Goal: Transaction & Acquisition: Purchase product/service

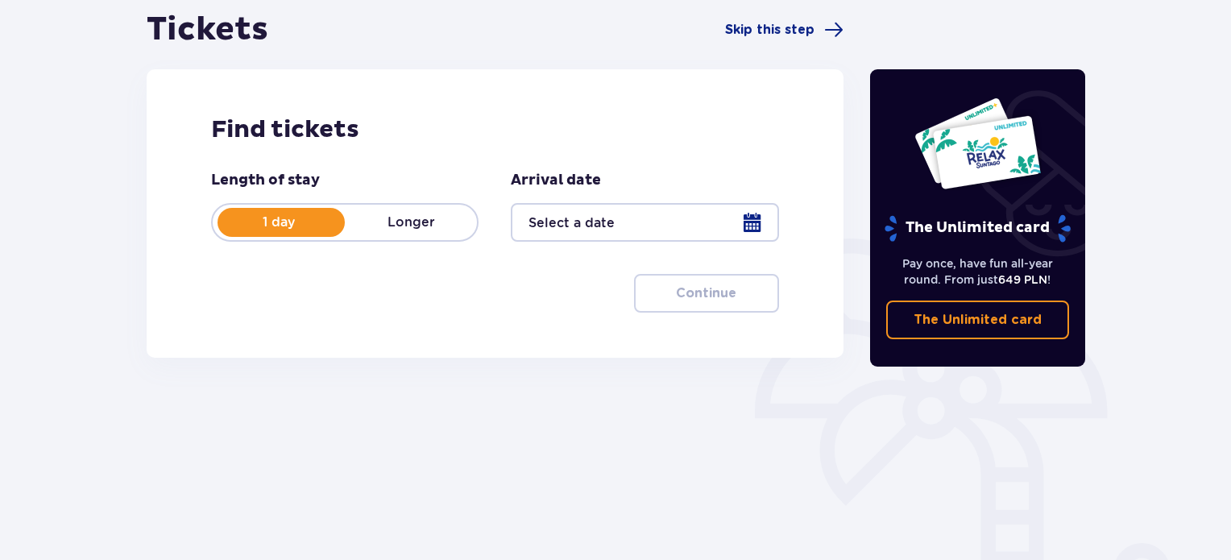
click at [760, 221] on div at bounding box center [644, 222] width 267 height 39
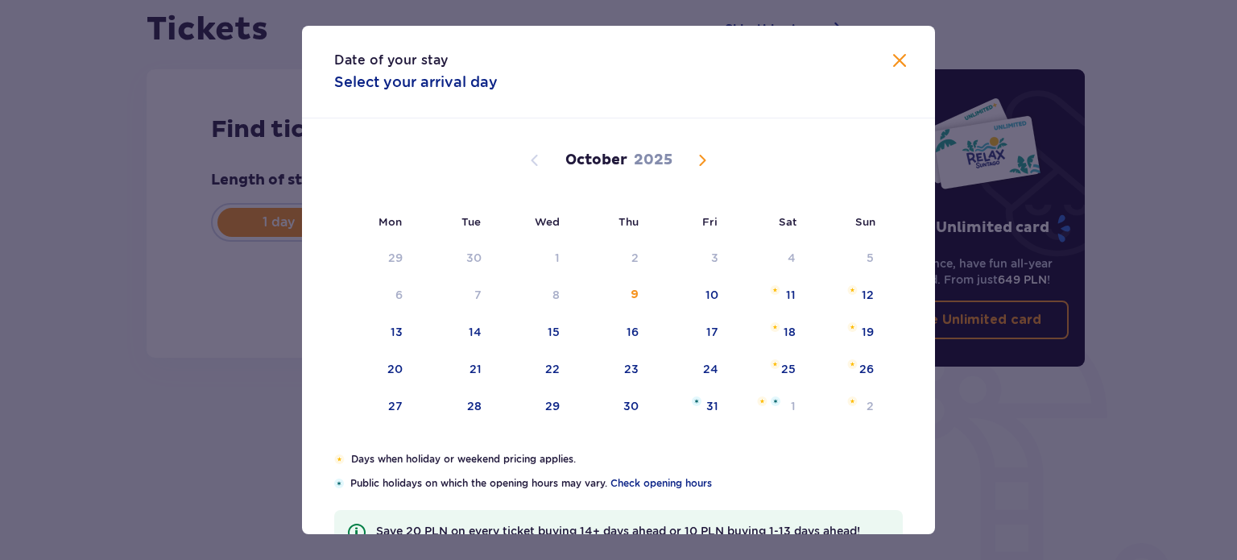
click at [703, 158] on span "Next month" at bounding box center [702, 160] width 19 height 19
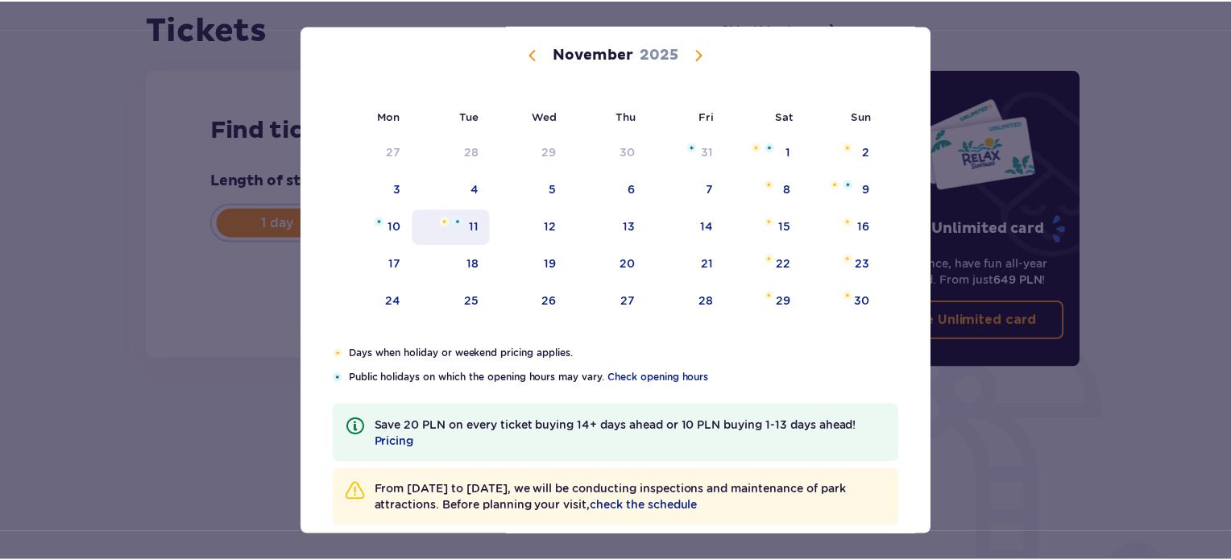
scroll to position [130, 0]
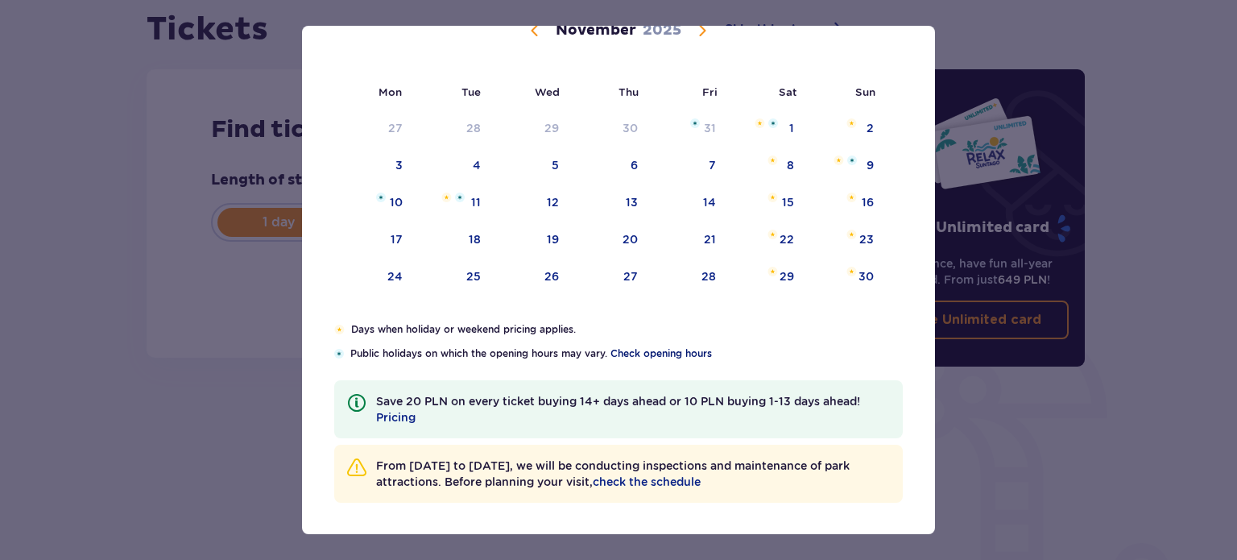
click at [669, 354] on span "Check opening hours" at bounding box center [661, 353] width 101 height 14
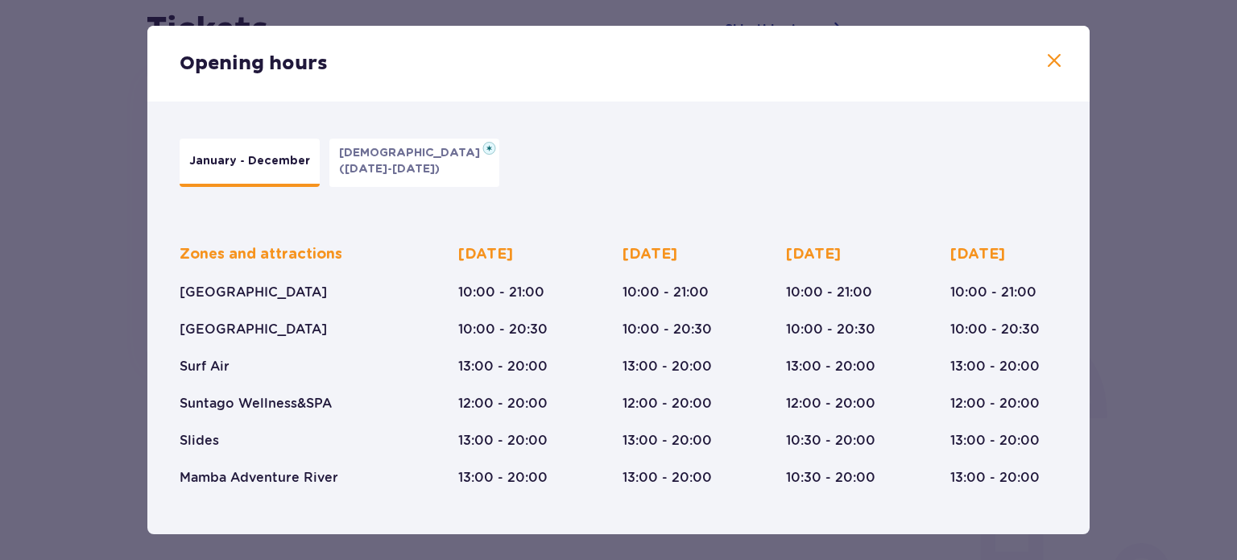
click at [482, 149] on img at bounding box center [489, 148] width 14 height 13
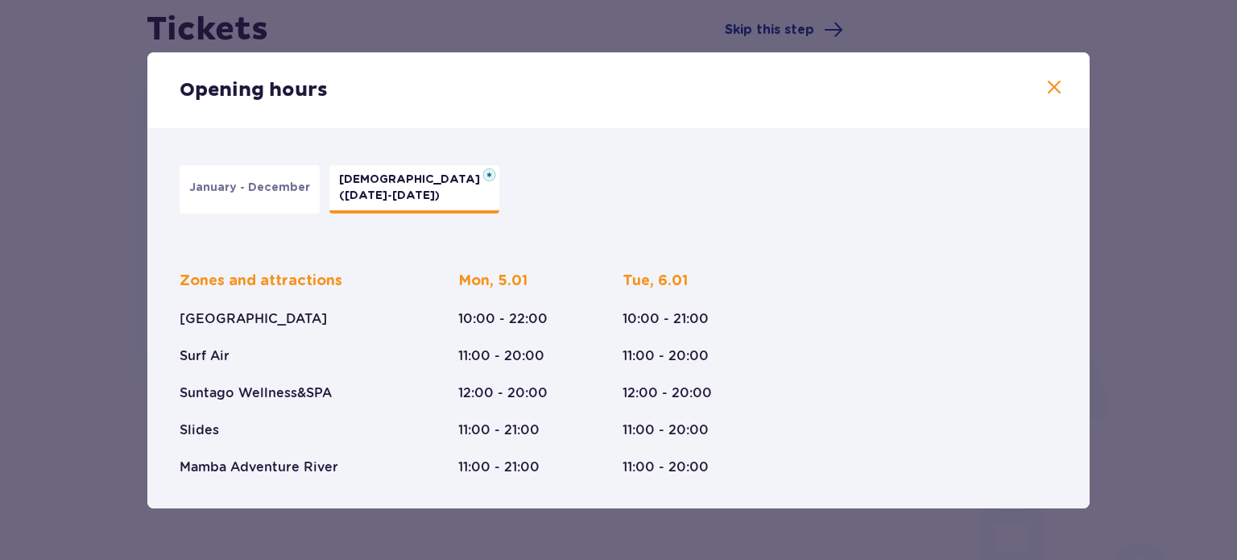
click at [251, 182] on p "January - December" at bounding box center [249, 188] width 121 height 16
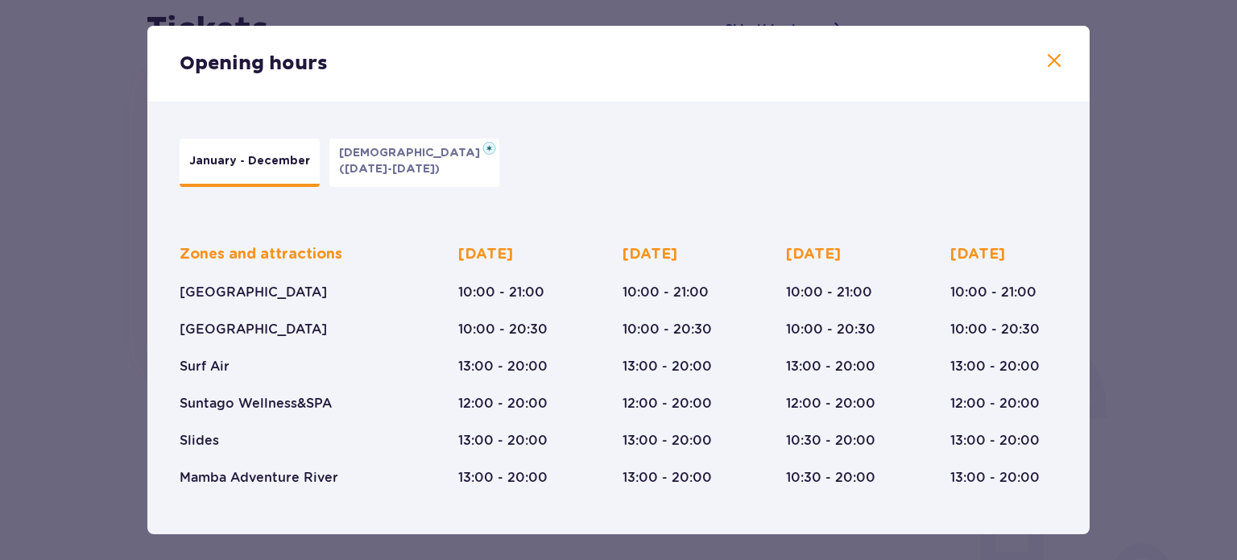
click at [1050, 60] on span at bounding box center [1054, 61] width 19 height 19
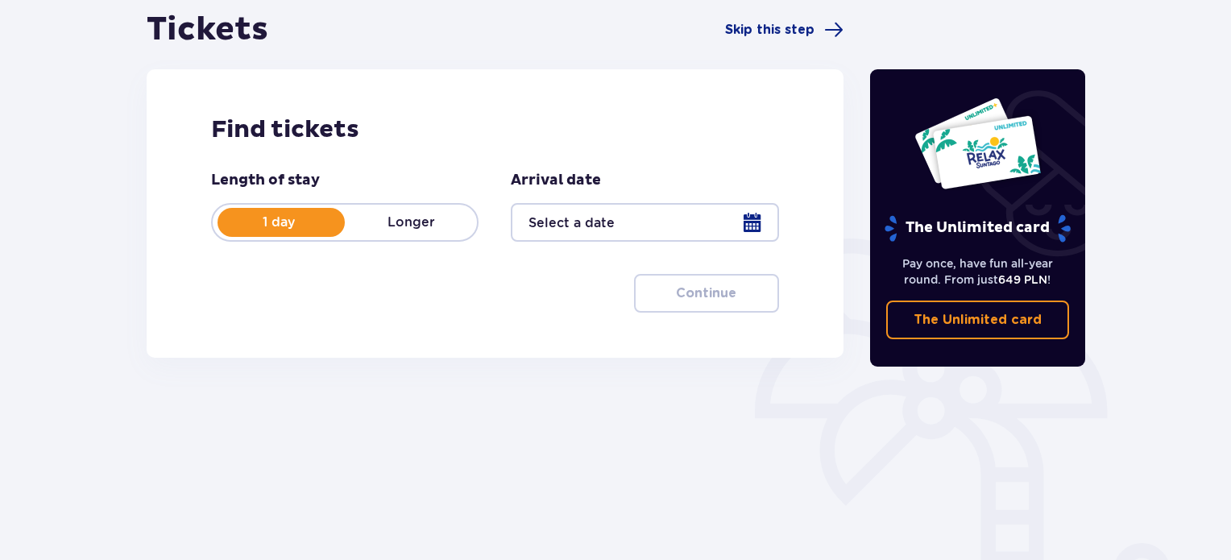
click at [758, 222] on div at bounding box center [644, 222] width 267 height 39
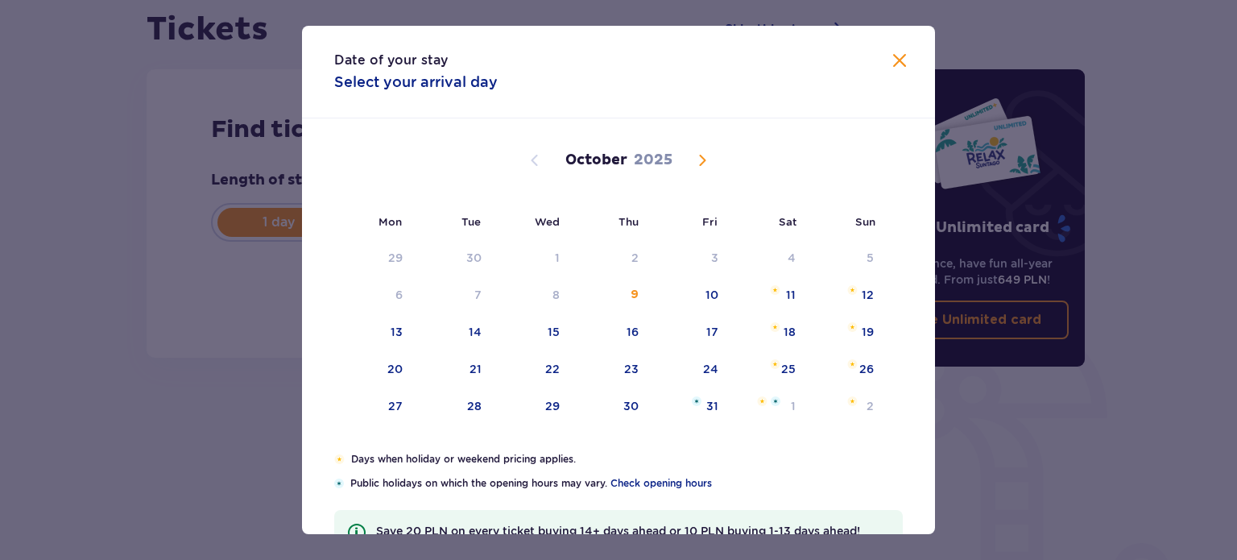
click at [702, 160] on span "Next month" at bounding box center [702, 160] width 19 height 19
click at [780, 250] on div "1" at bounding box center [766, 258] width 78 height 35
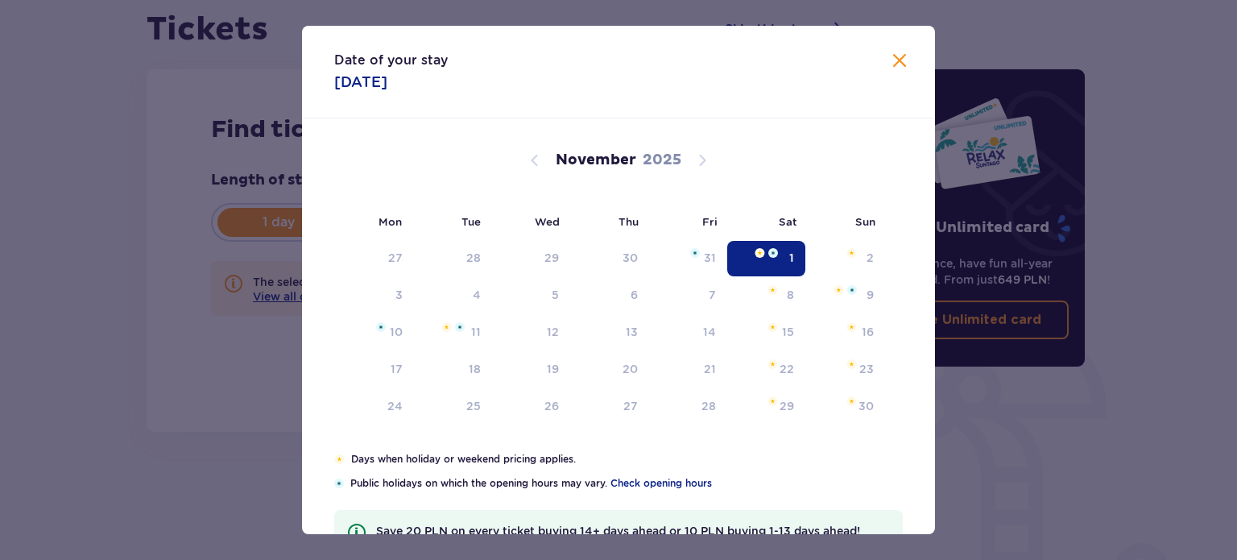
type input "01.11.25"
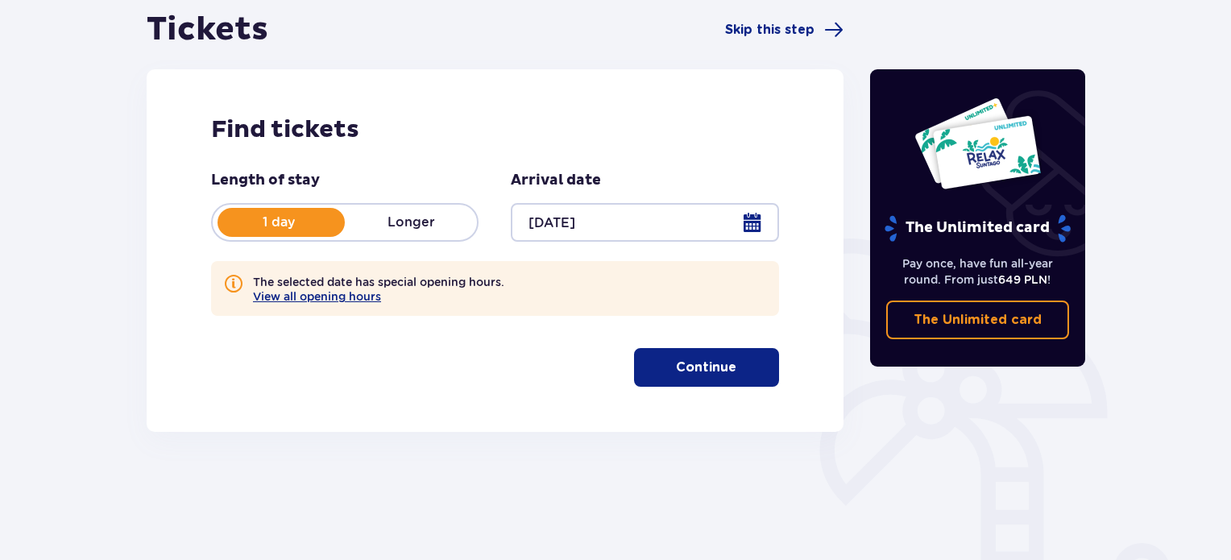
click at [697, 367] on p "Continue" at bounding box center [706, 367] width 60 height 18
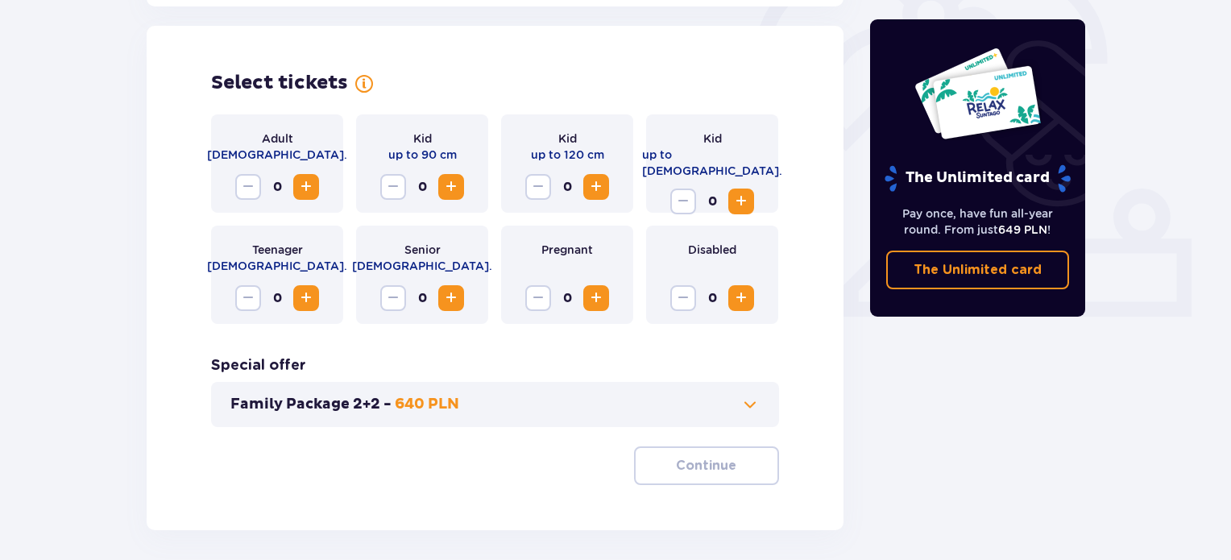
scroll to position [522, 0]
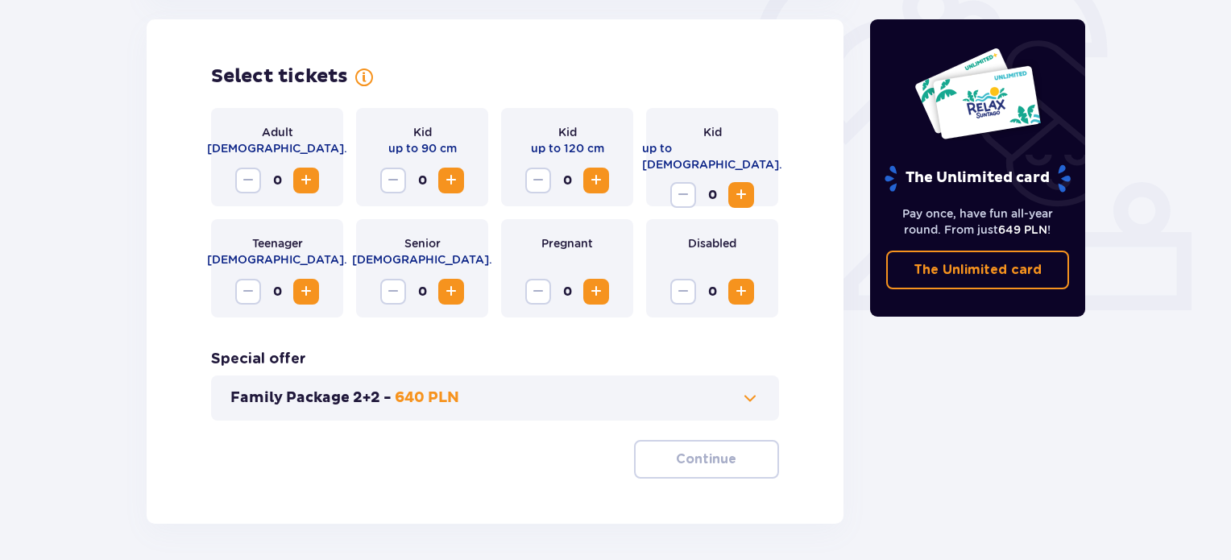
click at [306, 180] on span "Increase" at bounding box center [305, 180] width 19 height 19
click at [744, 185] on span "Increase" at bounding box center [740, 194] width 19 height 19
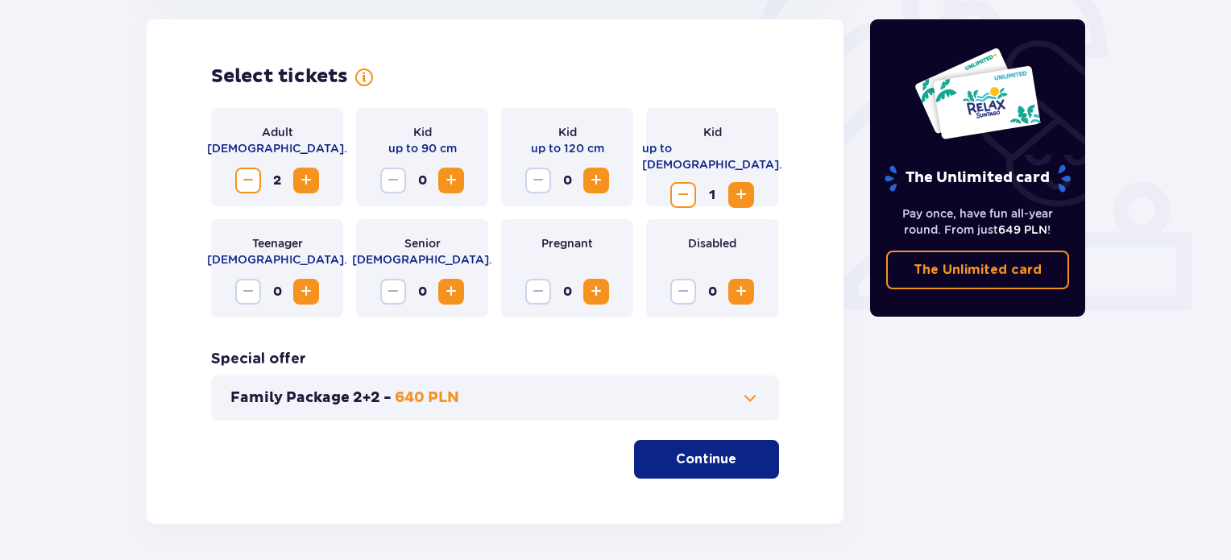
drag, startPoint x: 718, startPoint y: 460, endPoint x: 706, endPoint y: 451, distance: 15.6
click at [718, 460] on p "Continue" at bounding box center [706, 459] width 60 height 18
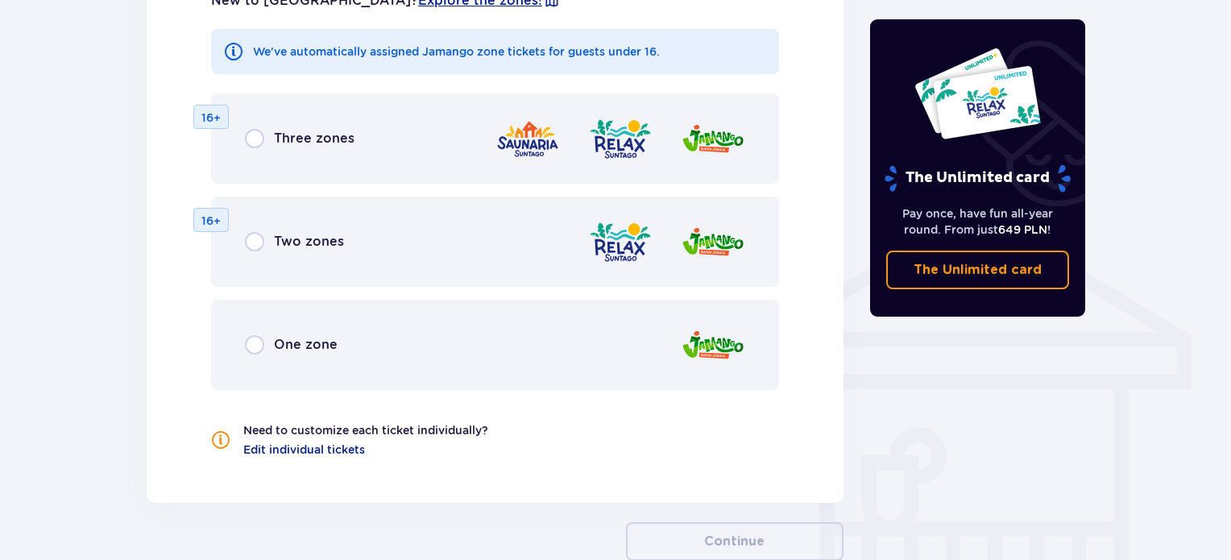
scroll to position [1202, 0]
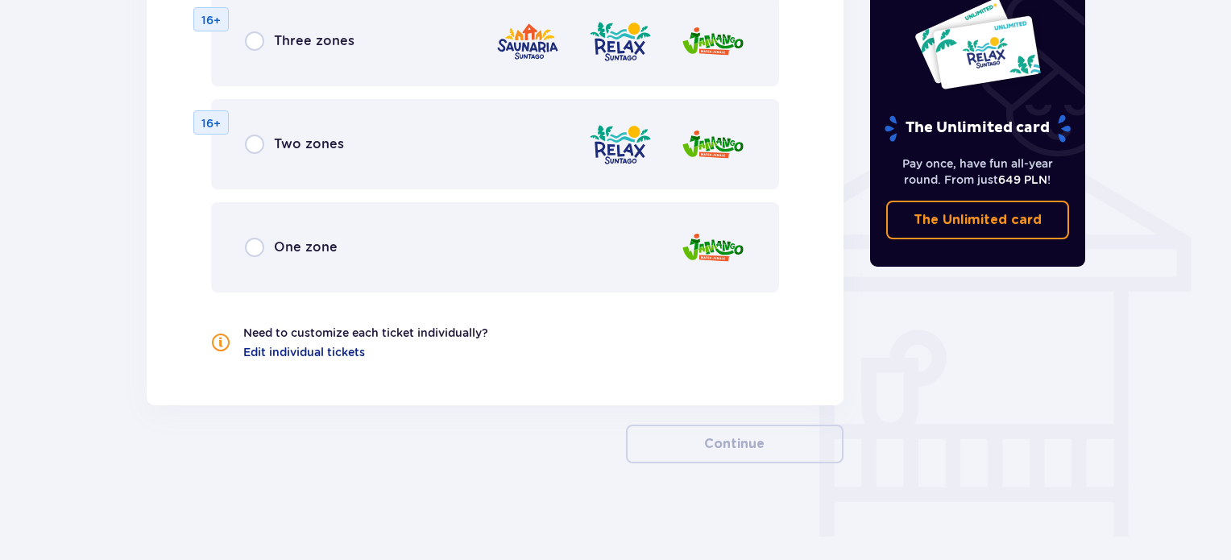
click at [257, 250] on input "radio" at bounding box center [254, 247] width 19 height 19
radio input "true"
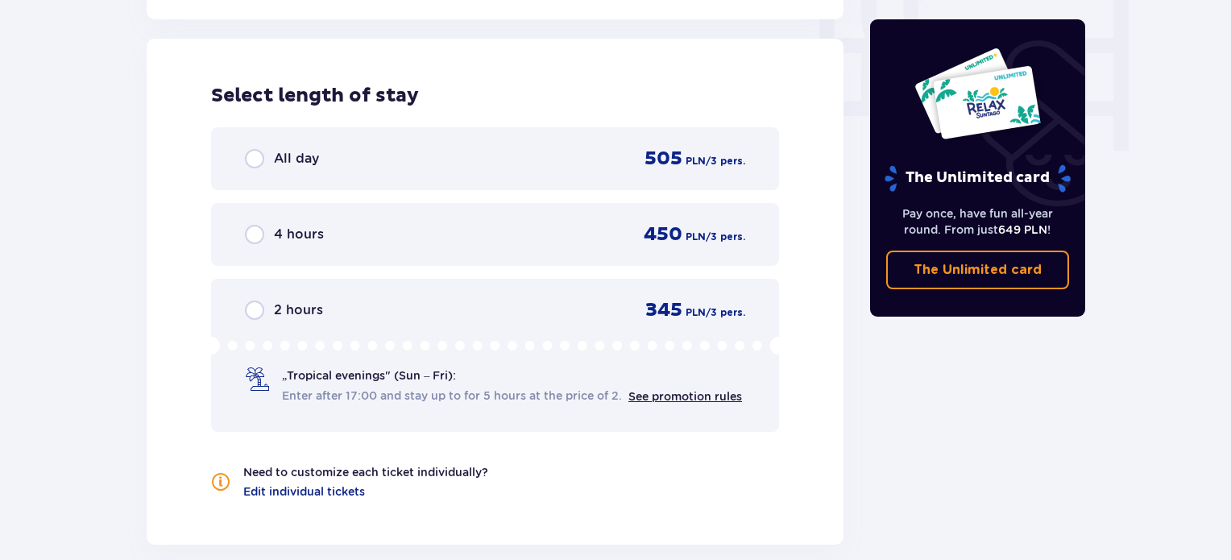
scroll to position [1588, 0]
drag, startPoint x: 252, startPoint y: 156, endPoint x: 284, endPoint y: 181, distance: 40.1
click at [252, 157] on input "radio" at bounding box center [254, 157] width 19 height 19
radio input "true"
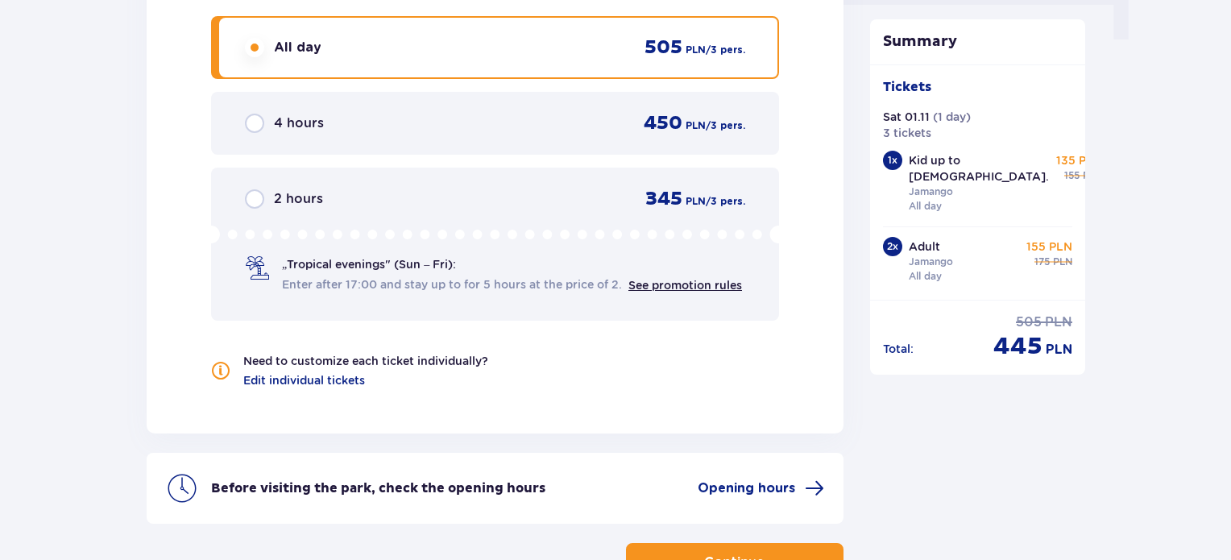
scroll to position [1815, 0]
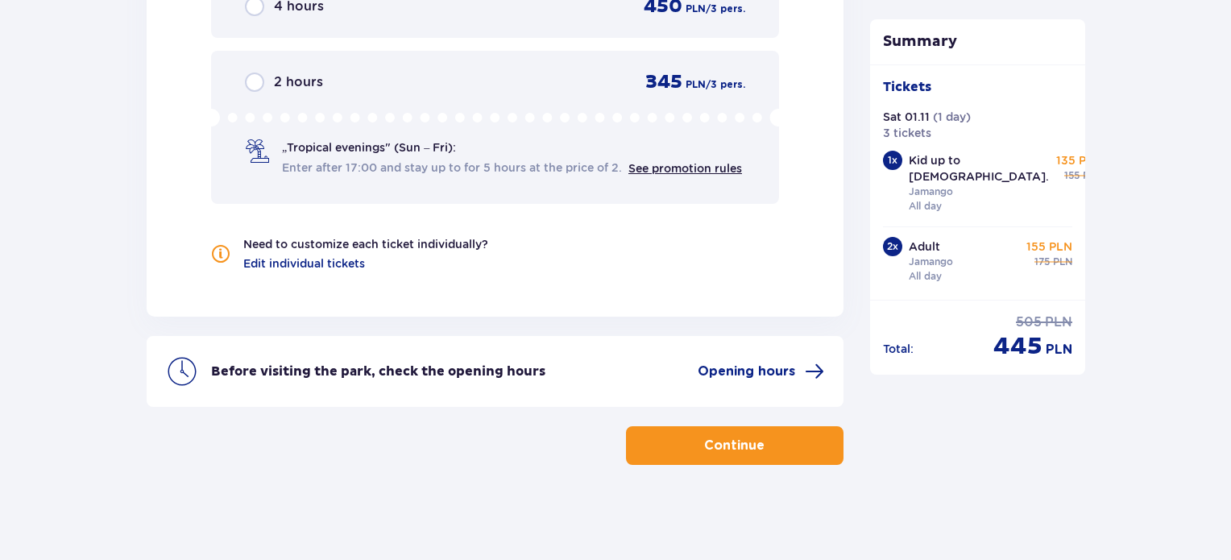
click at [722, 441] on p "Continue" at bounding box center [734, 446] width 60 height 18
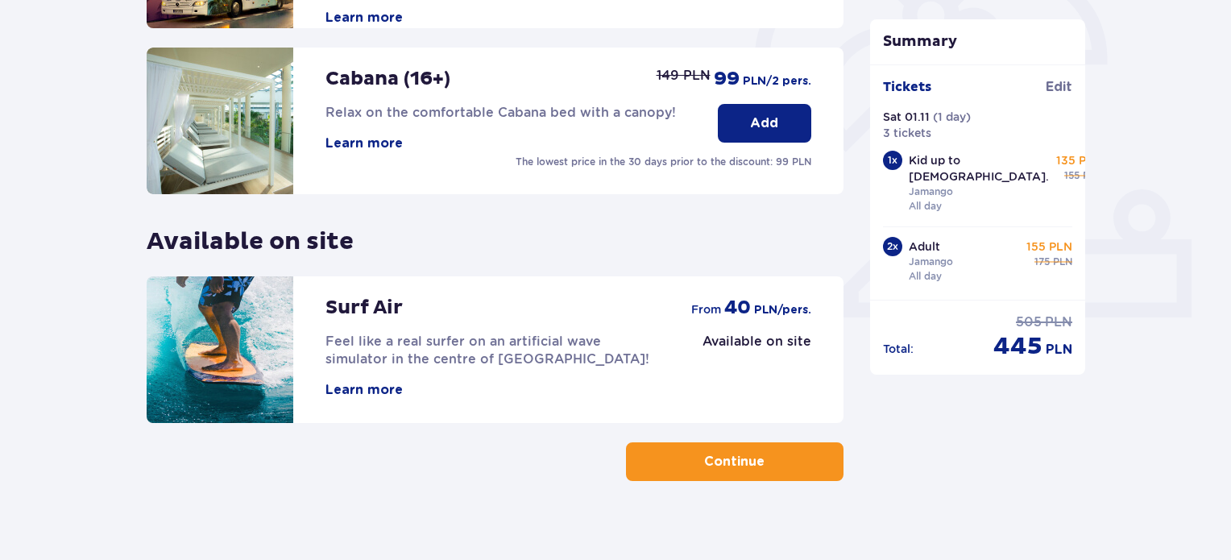
scroll to position [532, 0]
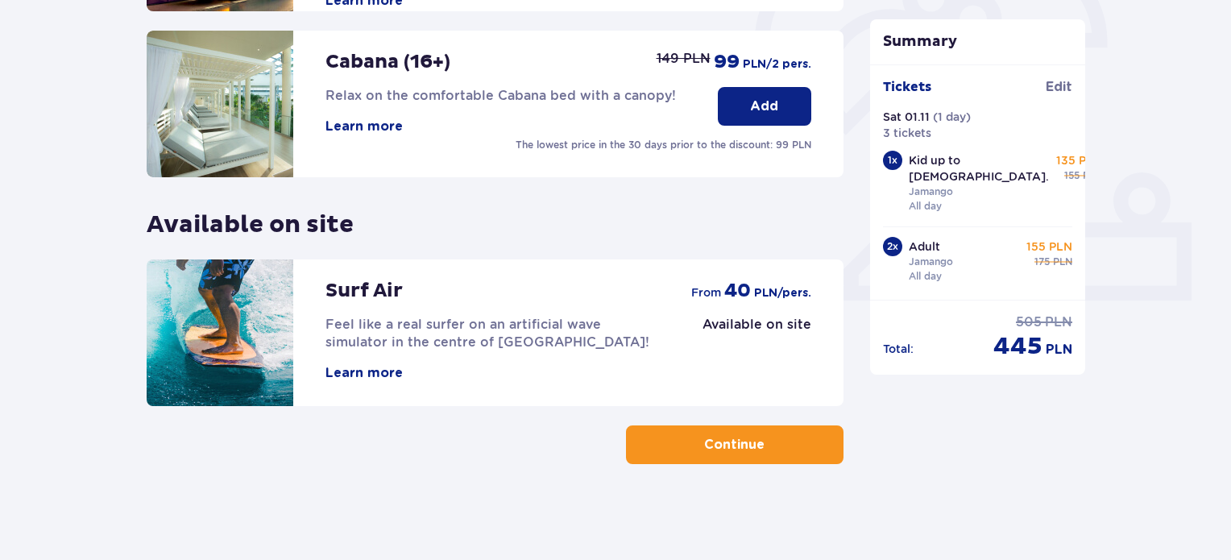
click at [731, 453] on button "Continue" at bounding box center [734, 444] width 217 height 39
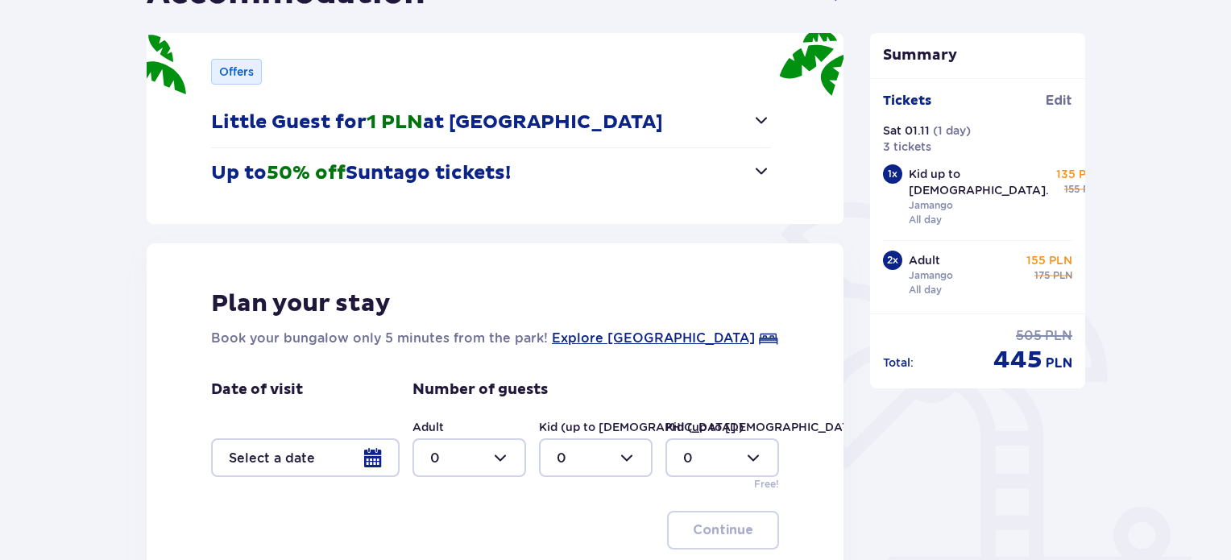
scroll to position [386, 0]
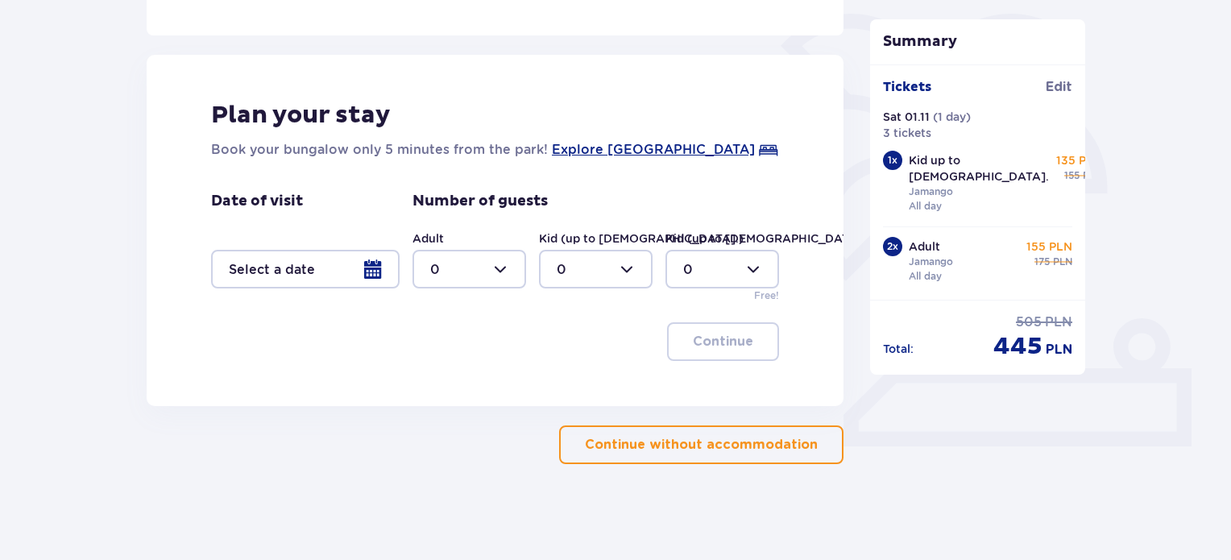
click at [735, 445] on p "Continue without accommodation" at bounding box center [701, 445] width 233 height 18
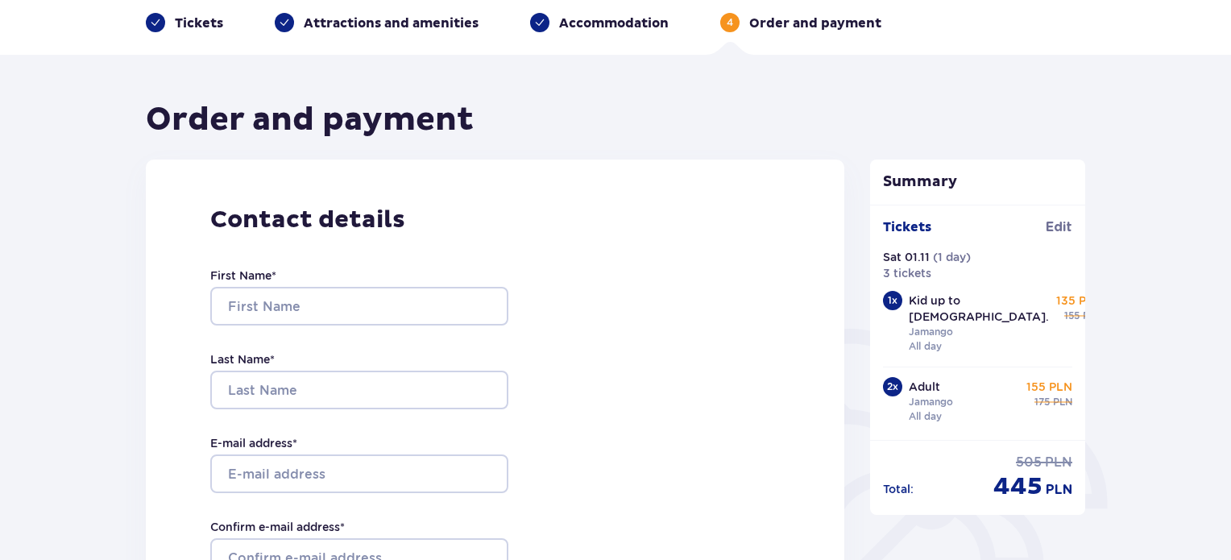
scroll to position [161, 0]
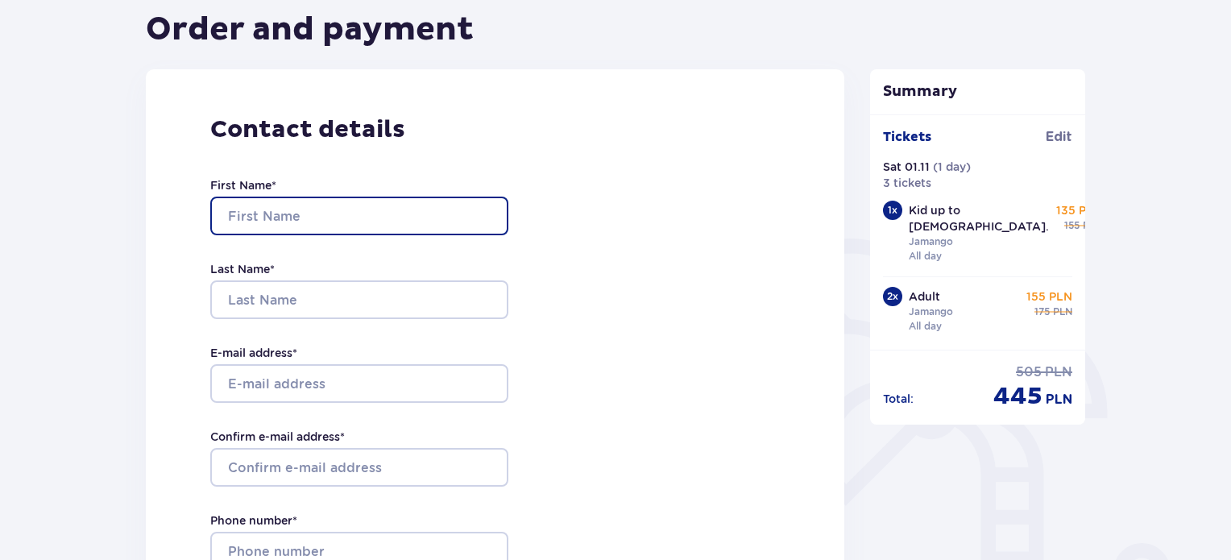
click at [256, 205] on input "First Name *" at bounding box center [359, 216] width 298 height 39
type input "florina"
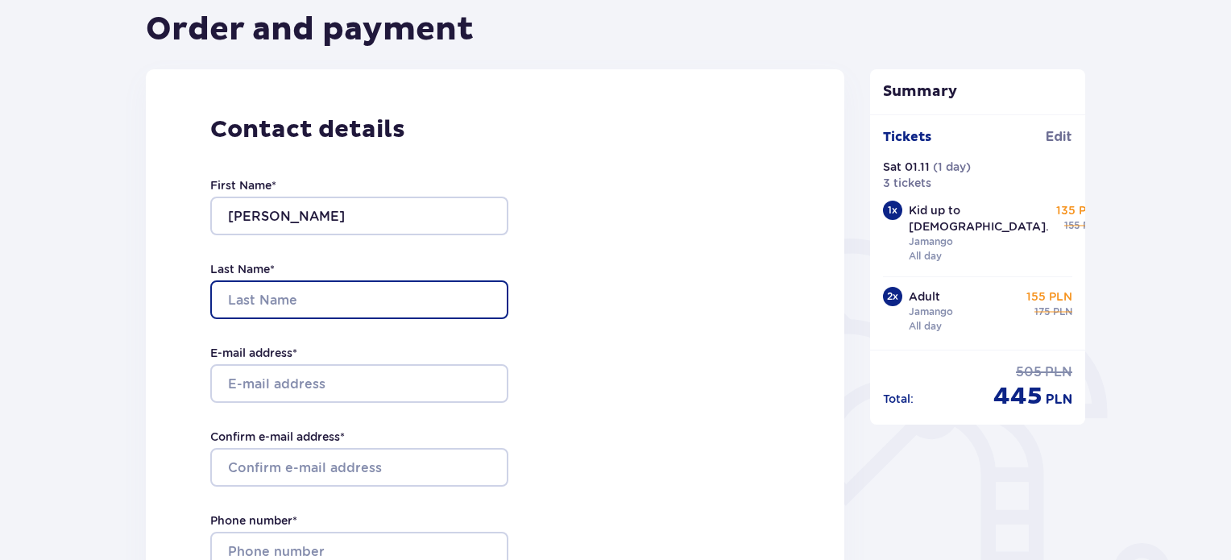
type input "arsenie"
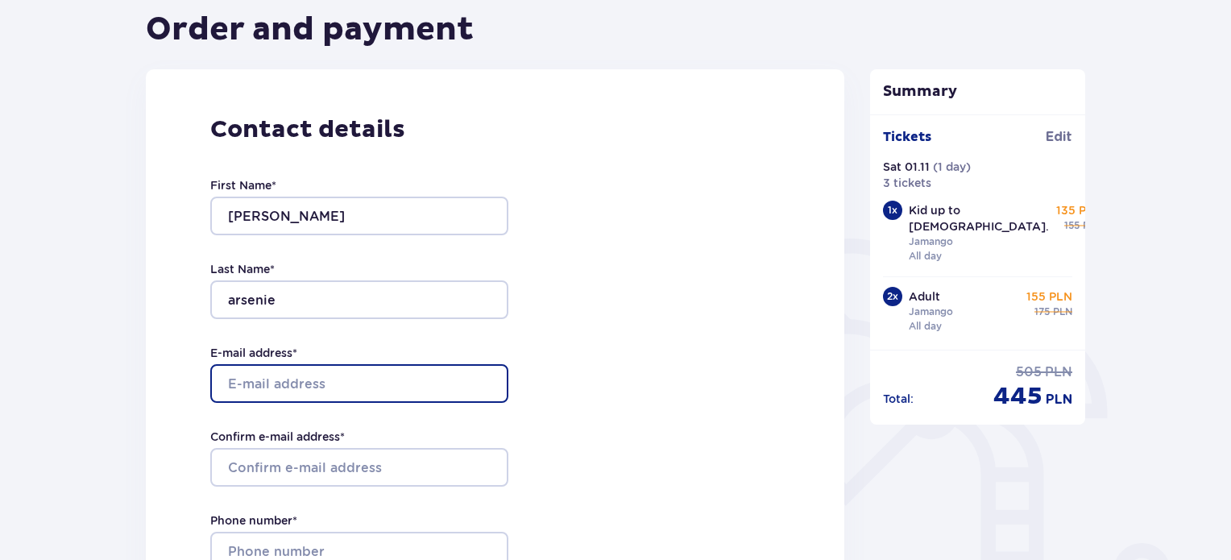
type input "[EMAIL_ADDRESS][DOMAIN_NAME]"
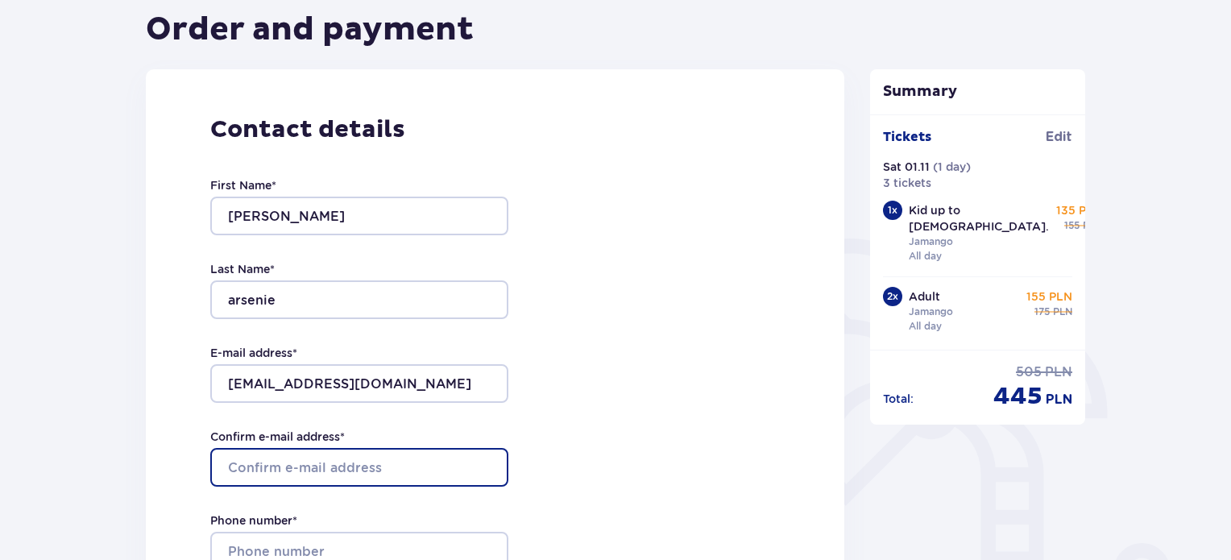
type input "[EMAIL_ADDRESS][DOMAIN_NAME]"
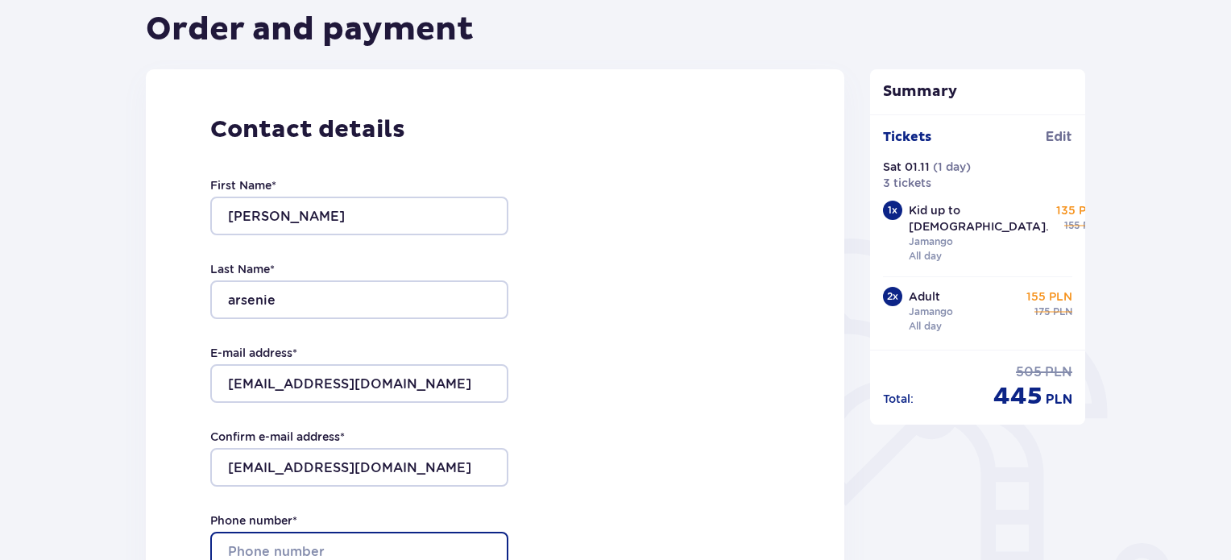
type input "0799983508"
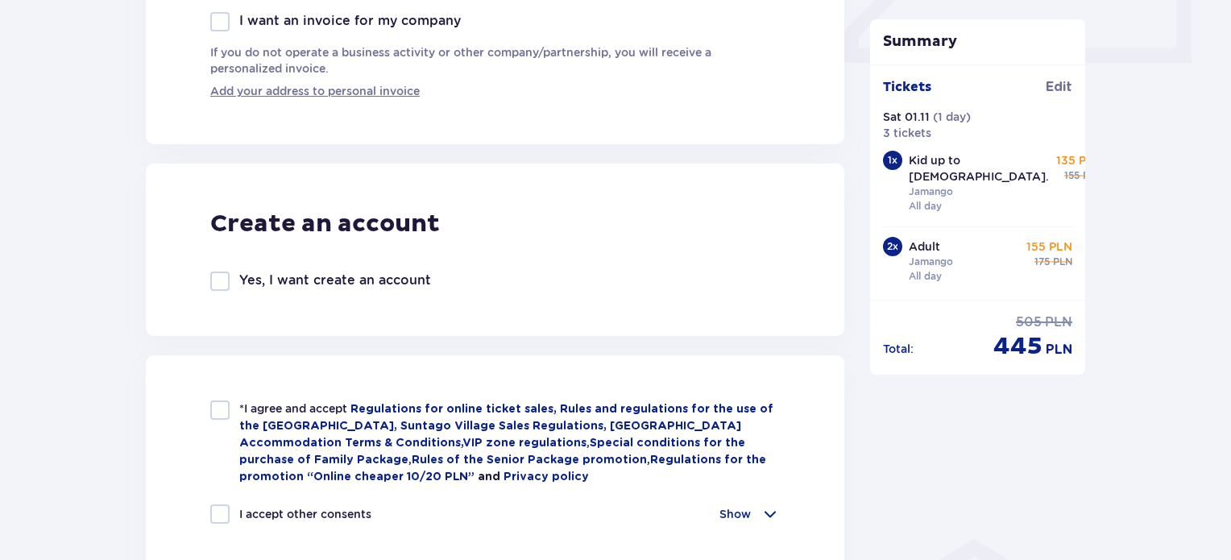
scroll to position [805, 0]
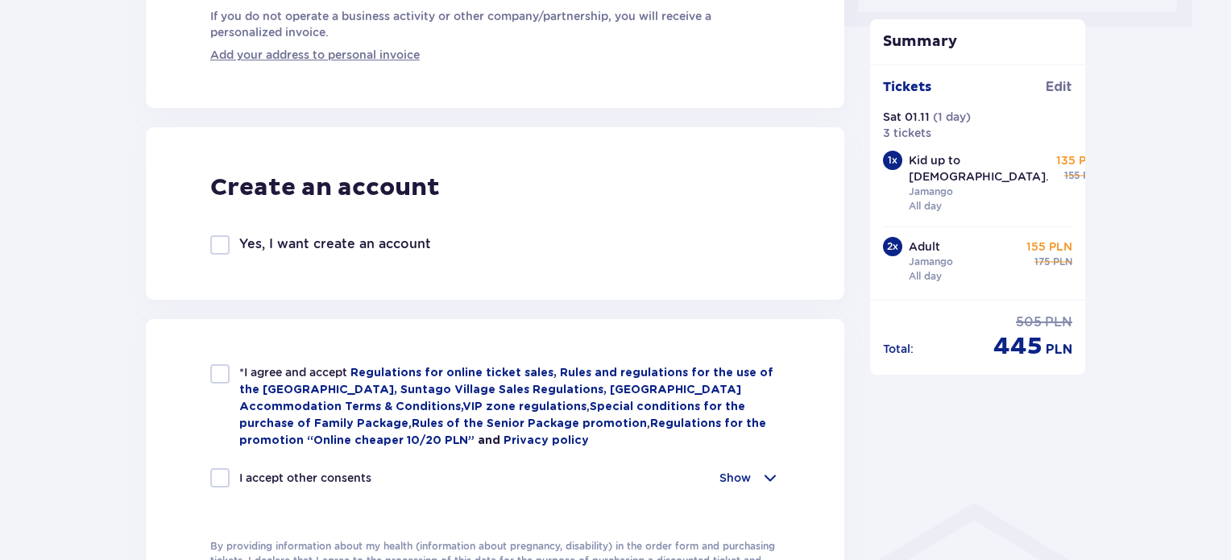
click at [220, 369] on div at bounding box center [219, 373] width 19 height 19
checkbox input "true"
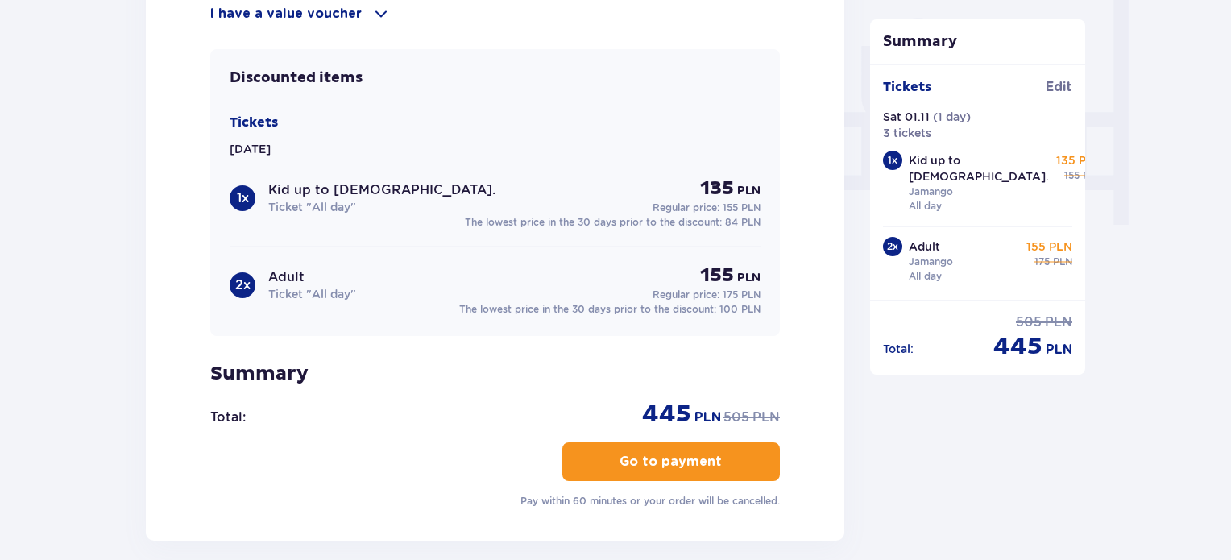
scroll to position [1611, 0]
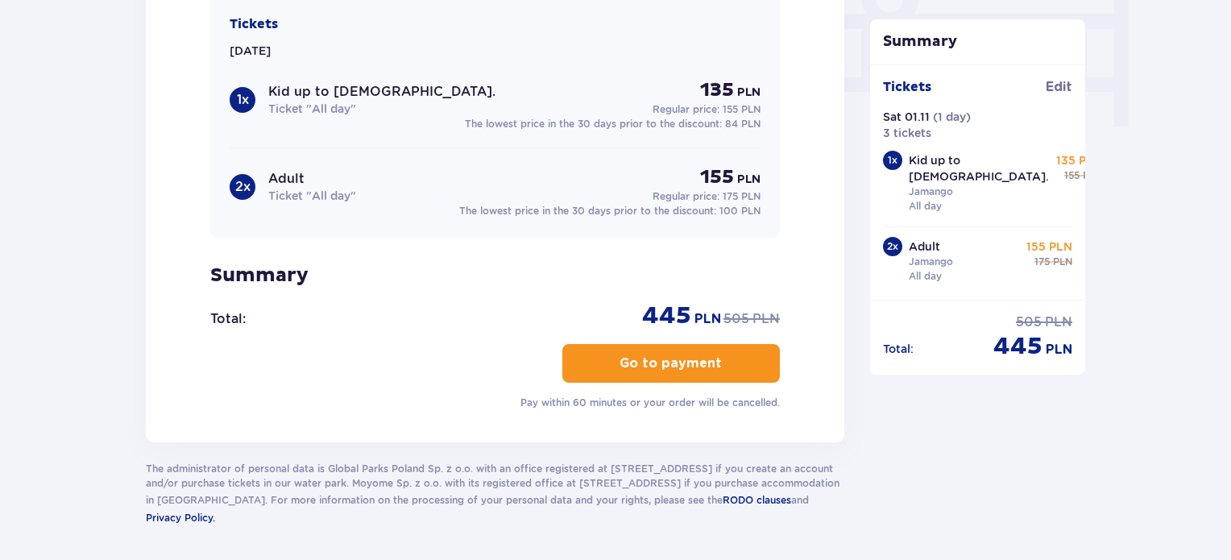
click at [693, 354] on p "Go to payment" at bounding box center [670, 363] width 102 height 18
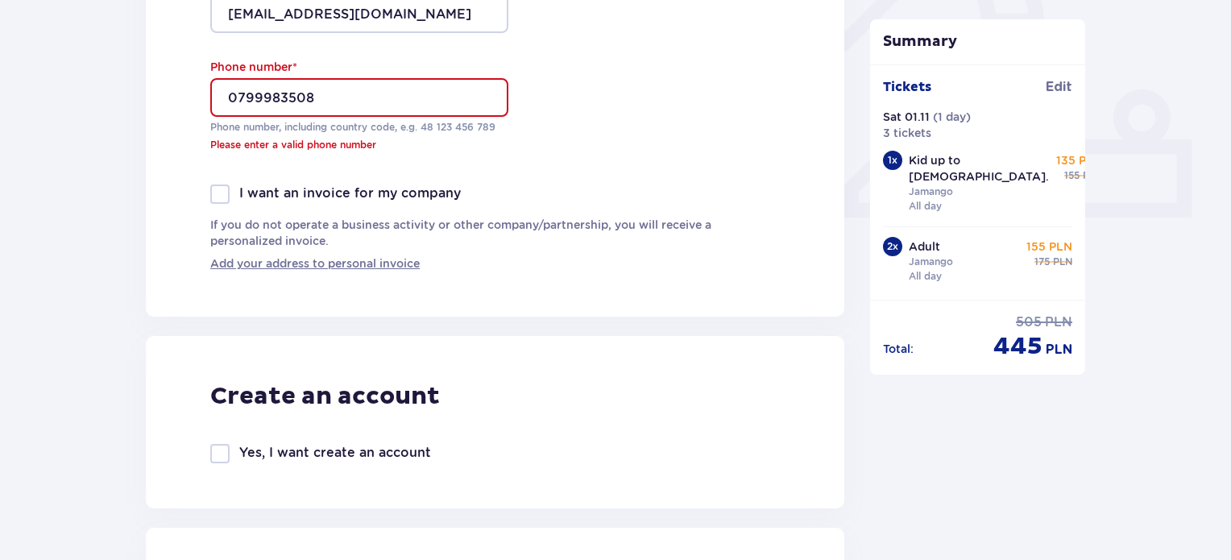
scroll to position [612, 0]
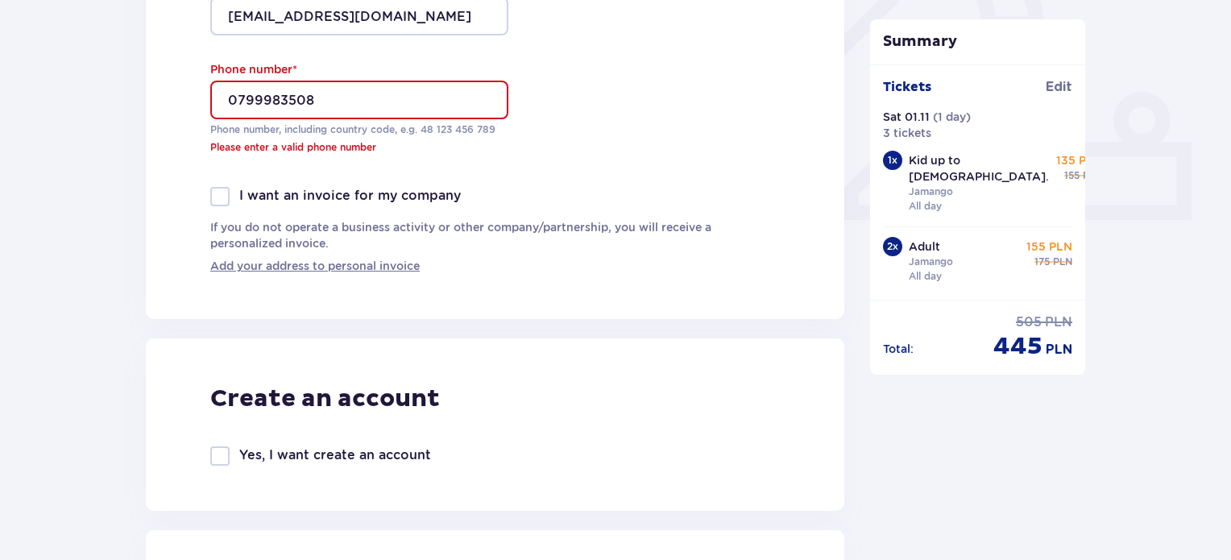
click at [235, 99] on input "0799983508" at bounding box center [359, 100] width 298 height 39
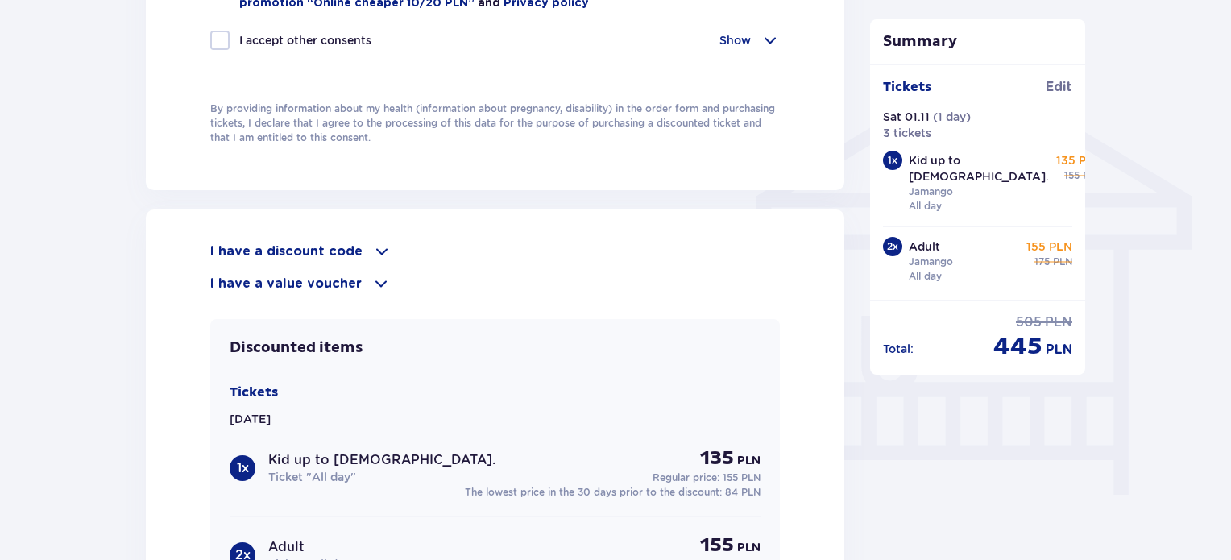
scroll to position [1498, 0]
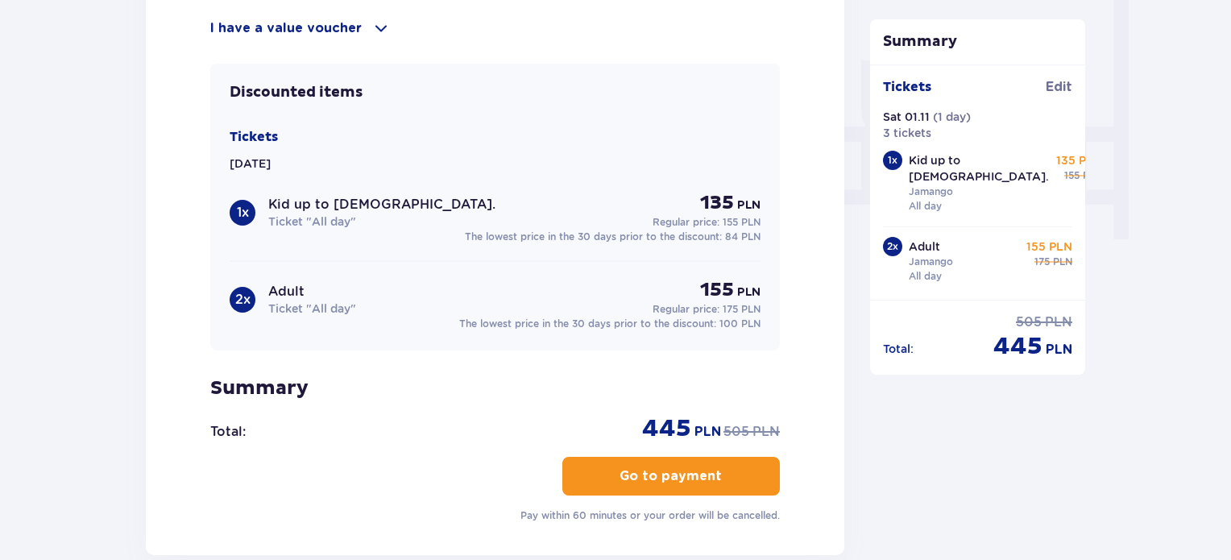
type input "+40799983508"
click at [631, 469] on p "Go to payment" at bounding box center [670, 476] width 102 height 18
